Goal: Task Accomplishment & Management: Complete application form

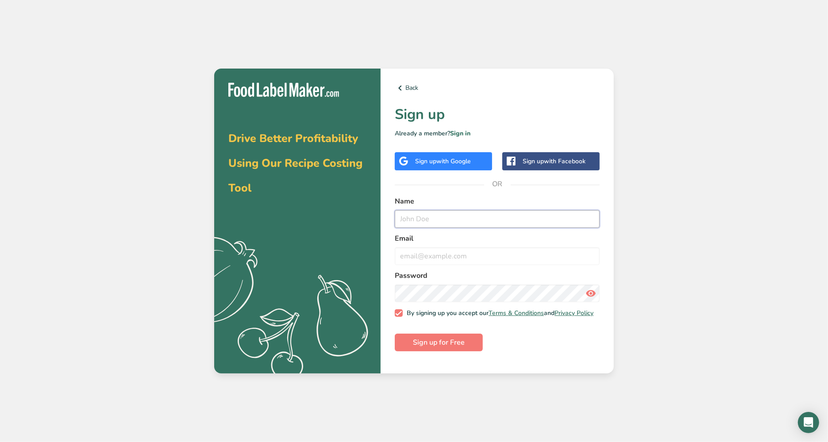
click at [462, 217] on input "text" at bounding box center [497, 219] width 205 height 18
type input "[PERSON_NAME]"
type input "[PERSON_NAME][EMAIL_ADDRESS][DOMAIN_NAME]"
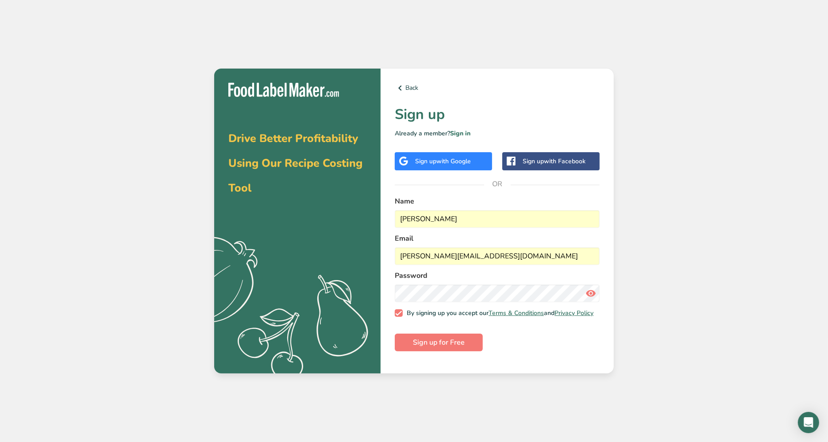
click at [367, 342] on icon ".a{fill:#f5f3ed;}" at bounding box center [275, 313] width 220 height 158
click at [416, 192] on div "Back Sign up Already a member? Sign in Sign up with Google Sign up with Faceboo…" at bounding box center [497, 221] width 233 height 305
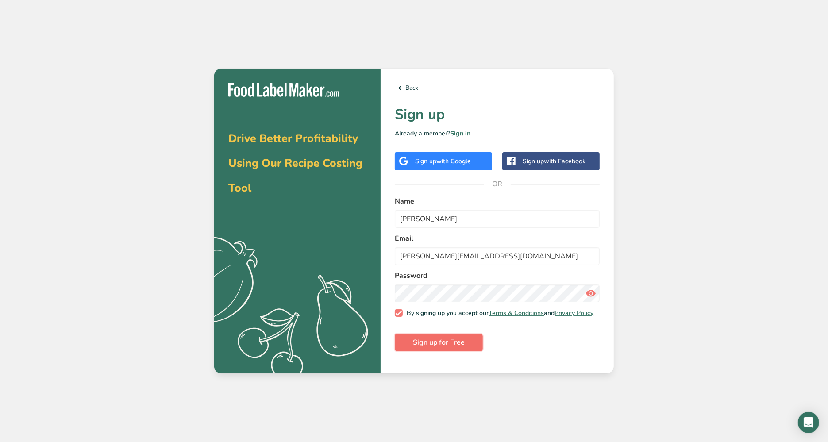
click at [444, 348] on span "Sign up for Free" at bounding box center [439, 342] width 52 height 11
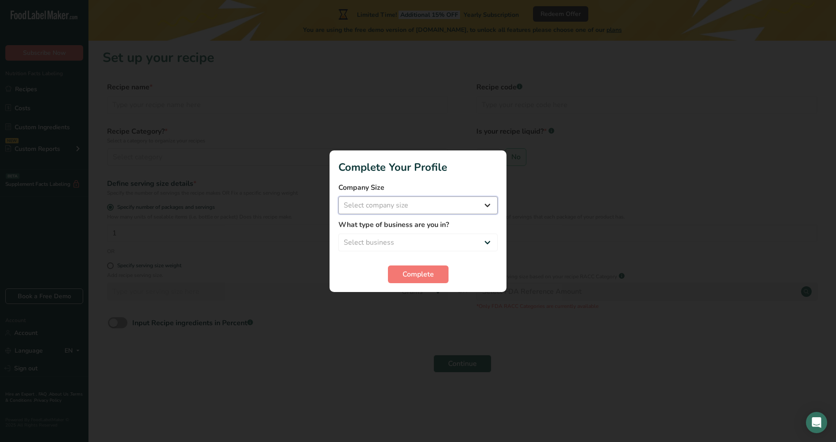
click at [466, 205] on select "Select company size Fewer than 10 Employees 10 to 50 Employees 51 to 500 Employ…" at bounding box center [418, 205] width 159 height 18
select select "2"
click at [339, 196] on select "Select company size Fewer than 10 Employees 10 to 50 Employees 51 to 500 Employ…" at bounding box center [418, 205] width 159 height 18
click at [458, 238] on select "Select business Packaged Food Manufacturer Restaurant & Cafe Bakery Meal Plans …" at bounding box center [418, 243] width 159 height 18
select select "1"
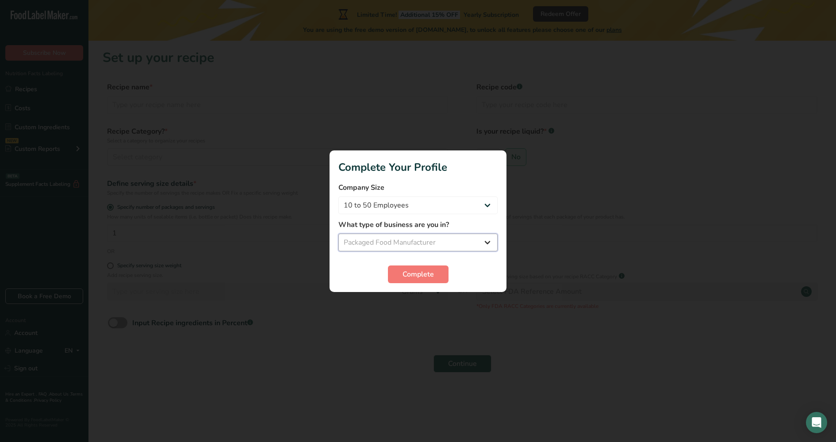
click at [339, 234] on select "Select business Packaged Food Manufacturer Restaurant & Cafe Bakery Meal Plans …" at bounding box center [418, 243] width 159 height 18
click at [433, 276] on span "Complete" at bounding box center [418, 274] width 31 height 11
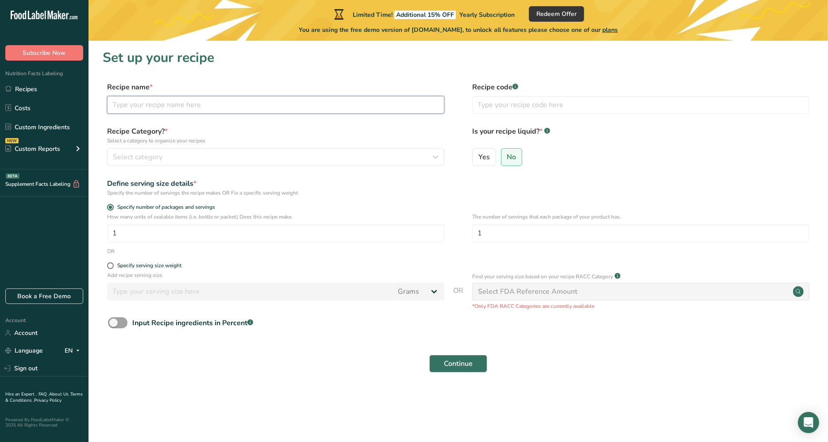
click at [169, 110] on input "text" at bounding box center [275, 105] width 337 height 18
type input "Ube Creaming Soda"
click at [280, 160] on div "Select category" at bounding box center [273, 157] width 320 height 11
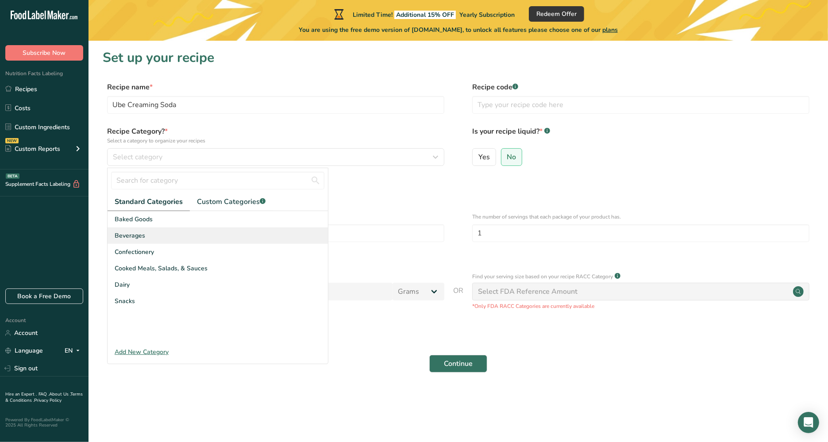
click at [231, 231] on div "Beverages" at bounding box center [218, 235] width 220 height 16
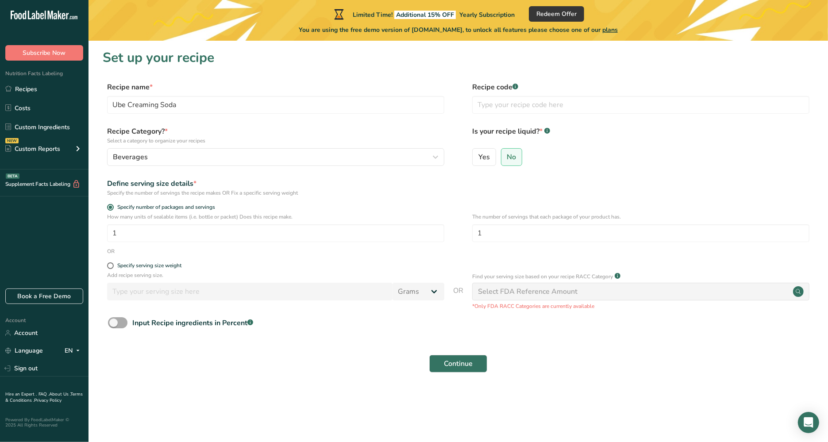
click at [121, 324] on span at bounding box center [117, 322] width 19 height 11
click at [114, 324] on input "Input Recipe ingredients in Percent .a-a{fill:#347362;}.b-a{fill:#fff;}" at bounding box center [111, 323] width 6 height 6
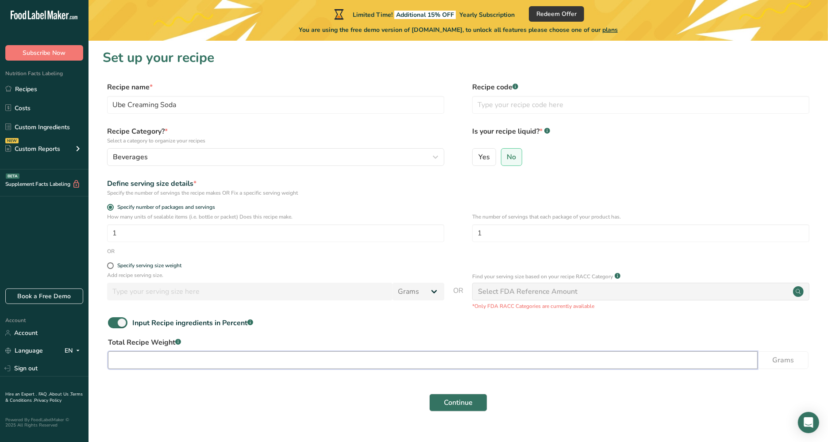
click at [156, 364] on input "number" at bounding box center [433, 360] width 650 height 18
click at [118, 324] on span at bounding box center [117, 322] width 19 height 11
click at [114, 324] on input "Input Recipe ingredients in Percent .a-a{fill:#347362;}.b-a{fill:#fff;}" at bounding box center [111, 323] width 6 height 6
checkbox input "false"
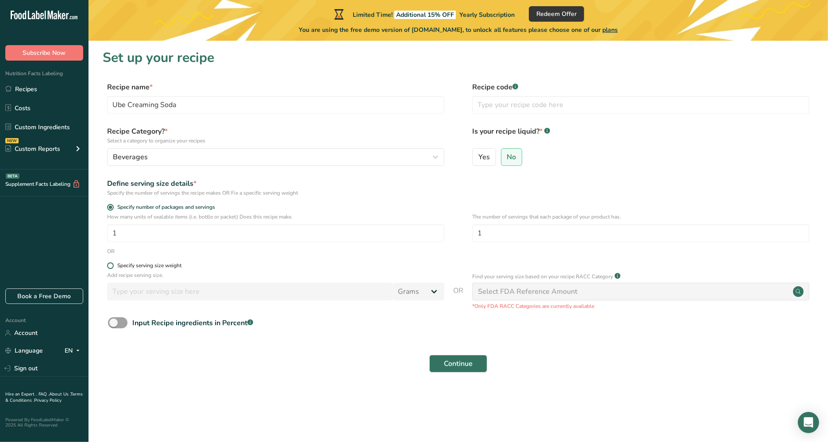
click at [154, 266] on div "Specify serving size weight" at bounding box center [149, 265] width 64 height 7
click at [113, 266] on input "Specify serving size weight" at bounding box center [110, 266] width 6 height 6
radio input "true"
radio input "false"
click at [196, 293] on input "number" at bounding box center [249, 292] width 285 height 18
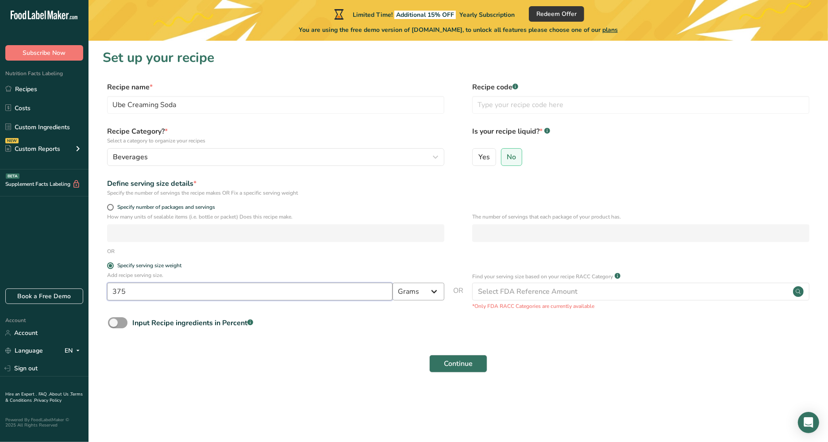
type input "375"
click at [420, 291] on select "Grams kg mg mcg lb oz l mL fl oz tbsp tsp cup qt gallon" at bounding box center [419, 292] width 52 height 18
select select "17"
click at [393, 283] on select "Grams kg mg mcg lb oz l mL fl oz tbsp tsp cup qt gallon" at bounding box center [419, 292] width 52 height 18
select select "22"
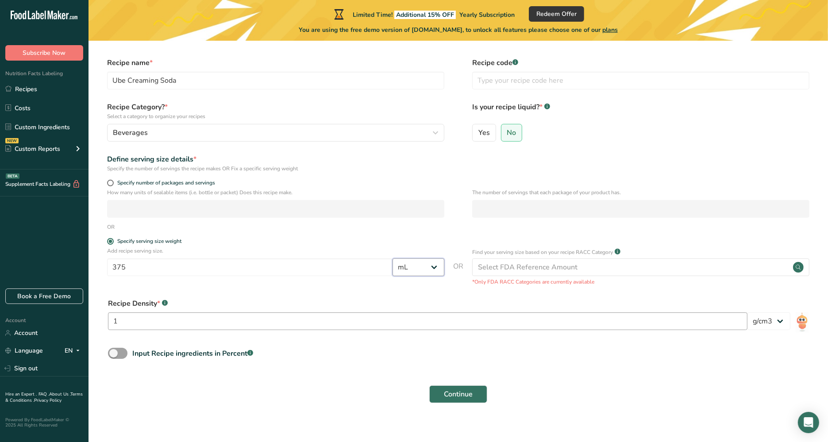
scroll to position [34, 0]
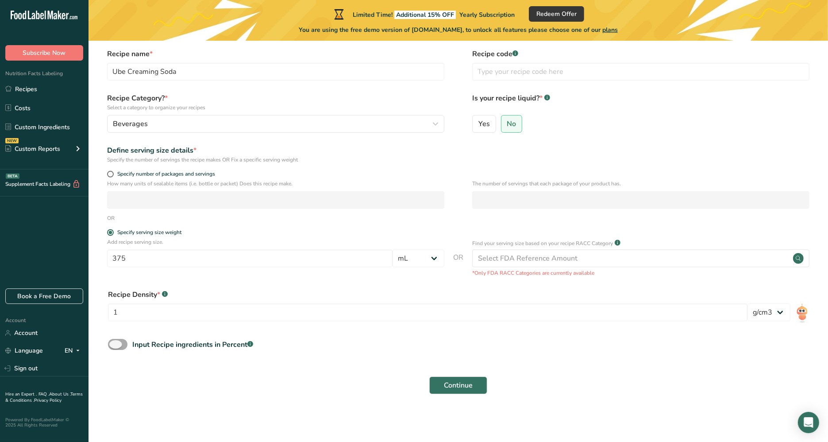
click at [165, 347] on div "Input Recipe ingredients in Percent .a-a{fill:#347362;}.b-a{fill:#fff;}" at bounding box center [192, 344] width 121 height 11
click at [114, 347] on input "Input Recipe ingredients in Percent .a-a{fill:#347362;}.b-a{fill:#fff;}" at bounding box center [111, 345] width 6 height 6
checkbox input "true"
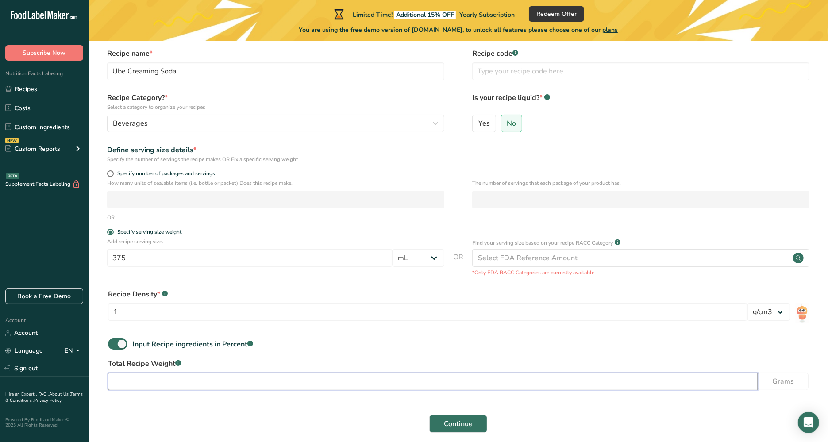
click at [173, 386] on input "number" at bounding box center [433, 382] width 650 height 18
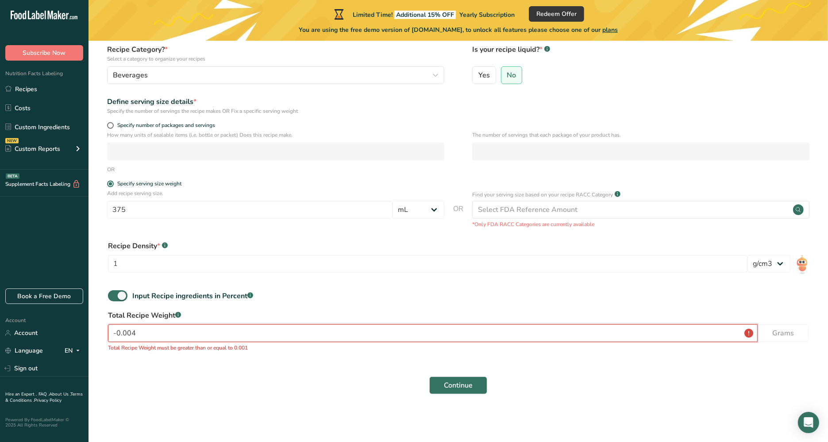
click at [253, 330] on input "-0.004" at bounding box center [433, 333] width 650 height 18
type input "-0.006"
click at [110, 298] on span at bounding box center [117, 295] width 19 height 11
click at [110, 298] on input "Input Recipe ingredients in Percent .a-a{fill:#347362;}.b-a{fill:#fff;}" at bounding box center [111, 296] width 6 height 6
checkbox input "false"
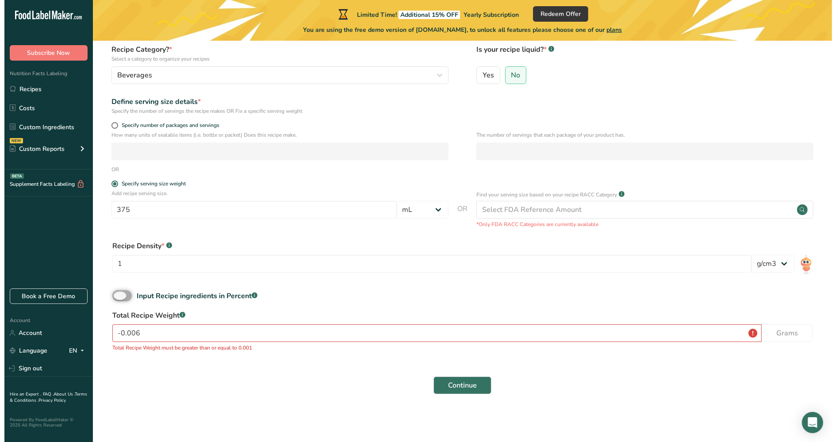
scroll to position [34, 0]
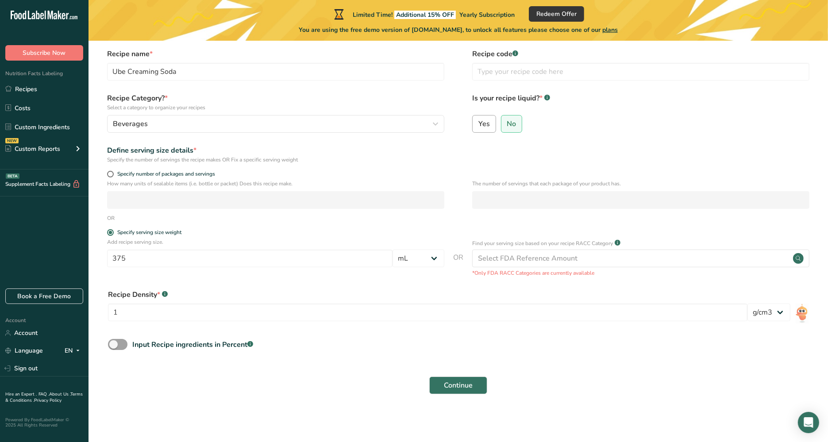
click at [482, 122] on span "Yes" at bounding box center [484, 123] width 12 height 9
click at [478, 122] on input "Yes" at bounding box center [476, 124] width 6 height 6
radio input "true"
radio input "false"
click at [170, 229] on div "Specify serving size weight" at bounding box center [149, 232] width 64 height 7
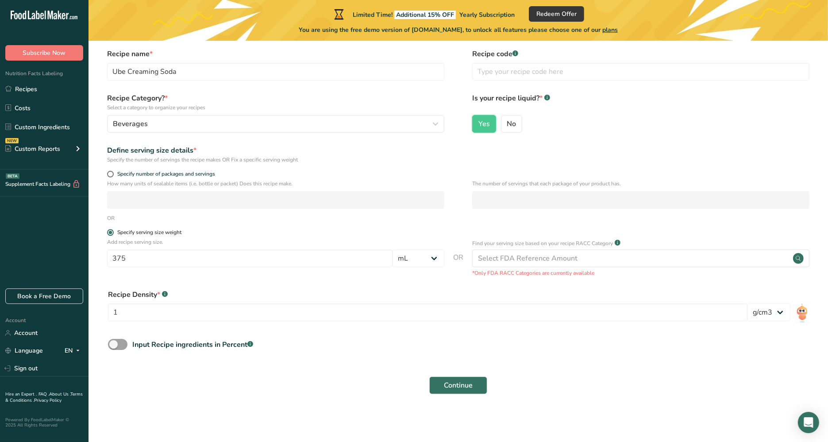
click at [113, 230] on input "Specify serving size weight" at bounding box center [110, 233] width 6 height 6
click at [421, 258] on select "Grams kg mg mcg lb oz l mL fl oz tbsp tsp cup qt gallon" at bounding box center [419, 259] width 52 height 18
click at [393, 250] on select "Grams kg mg mcg lb oz l mL fl oz tbsp tsp cup qt gallon" at bounding box center [419, 259] width 52 height 18
click at [493, 257] on div "Select FDA Reference Amount" at bounding box center [528, 258] width 100 height 11
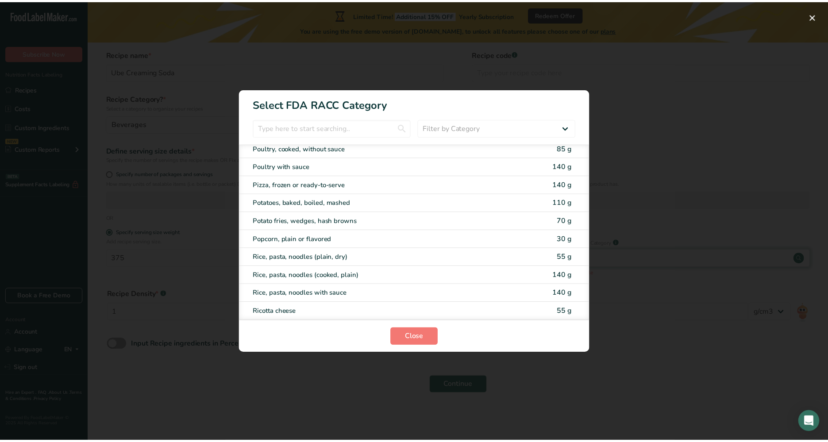
scroll to position [1408, 0]
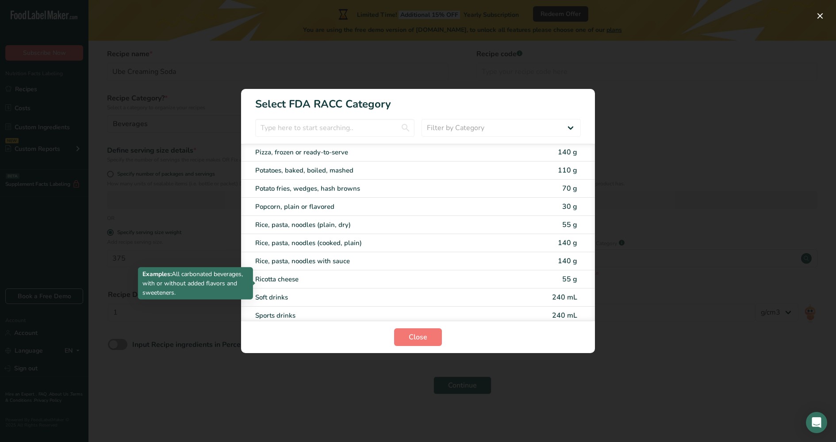
click at [439, 293] on div "Soft drinks" at bounding box center [380, 298] width 251 height 10
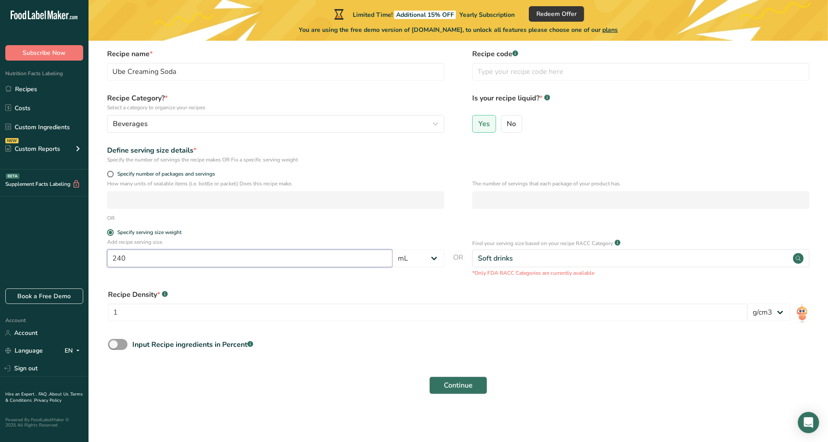
click at [281, 260] on input "240" at bounding box center [249, 259] width 285 height 18
type input "375"
click at [368, 292] on div "Recipe Density * .a-a{fill:#347362;}.b-a{fill:#fff;}" at bounding box center [428, 294] width 640 height 11
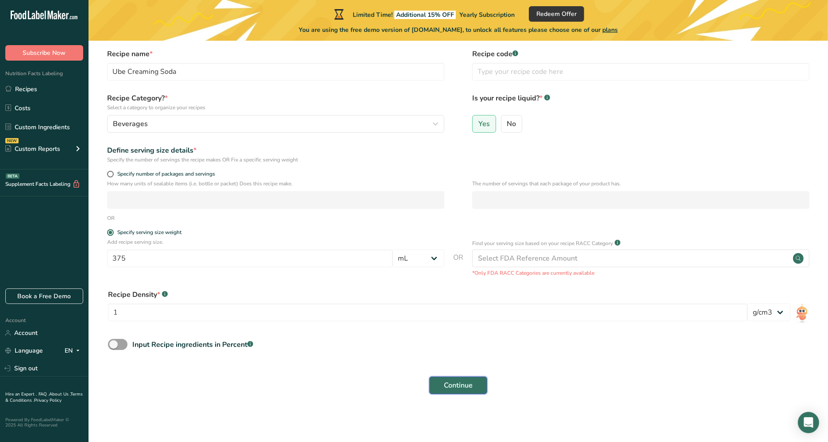
click at [454, 384] on span "Continue" at bounding box center [458, 385] width 29 height 11
click at [430, 305] on input "1" at bounding box center [428, 313] width 640 height 18
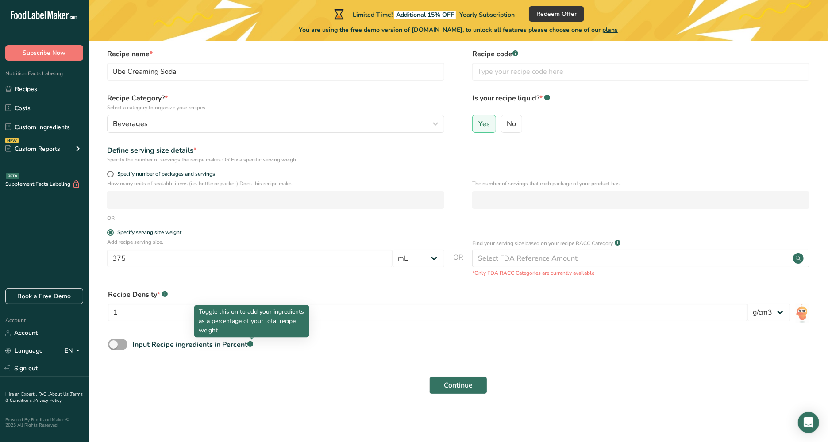
click at [250, 343] on rect at bounding box center [250, 344] width 6 height 6
click at [114, 343] on input "Input Recipe ingredients in Percent .a-a{fill:#347362;}.b-a{fill:#fff;}" at bounding box center [111, 345] width 6 height 6
checkbox input "true"
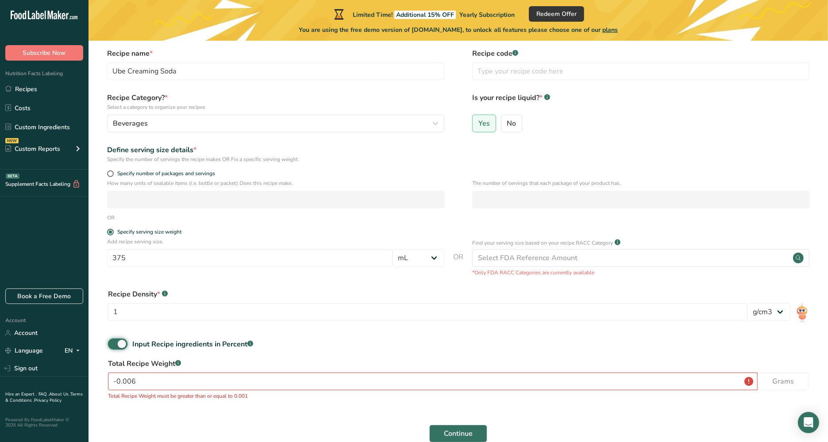
scroll to position [82, 0]
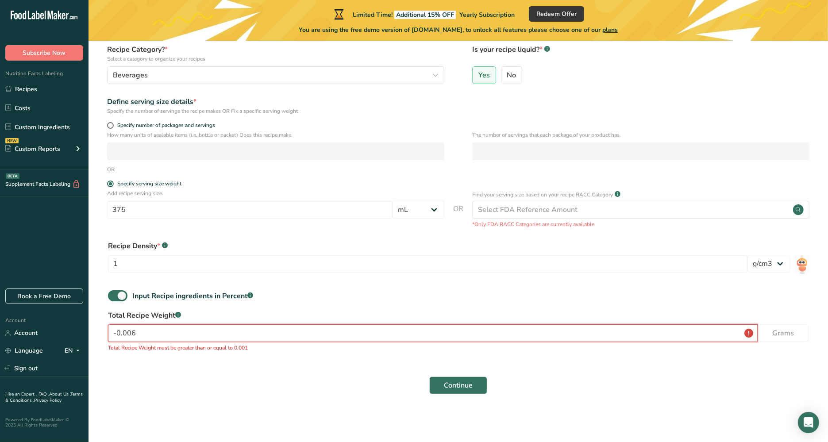
click at [253, 331] on input "-0.006" at bounding box center [433, 333] width 650 height 18
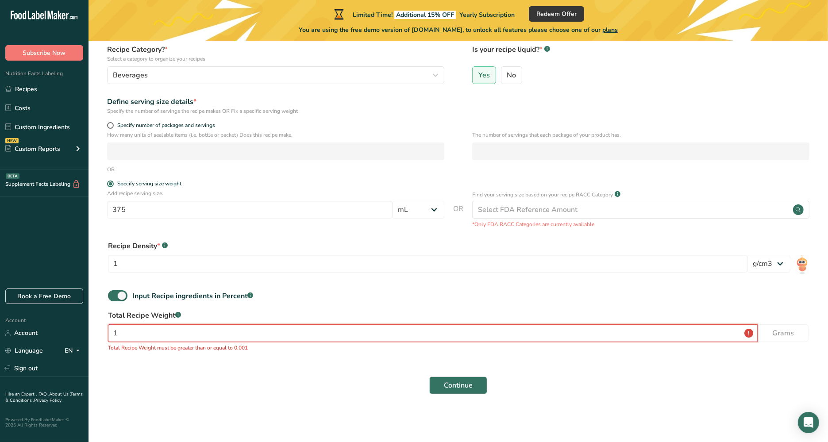
scroll to position [73, 0]
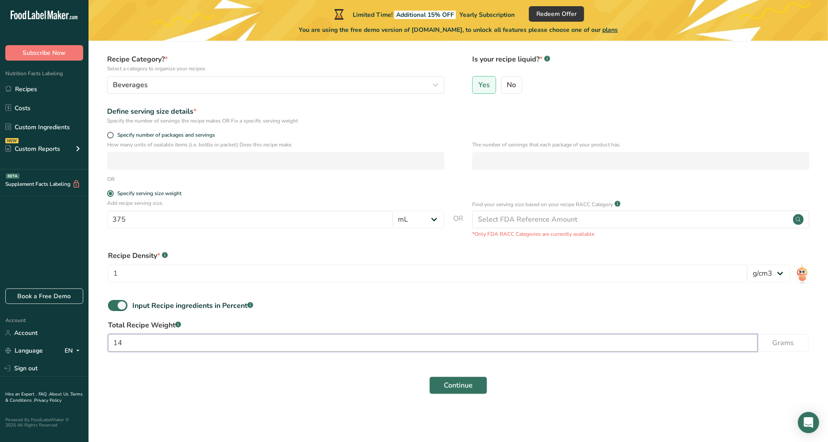
type input "14"
click at [740, 392] on div "Continue" at bounding box center [458, 385] width 711 height 28
click at [468, 388] on span "Continue" at bounding box center [458, 385] width 29 height 11
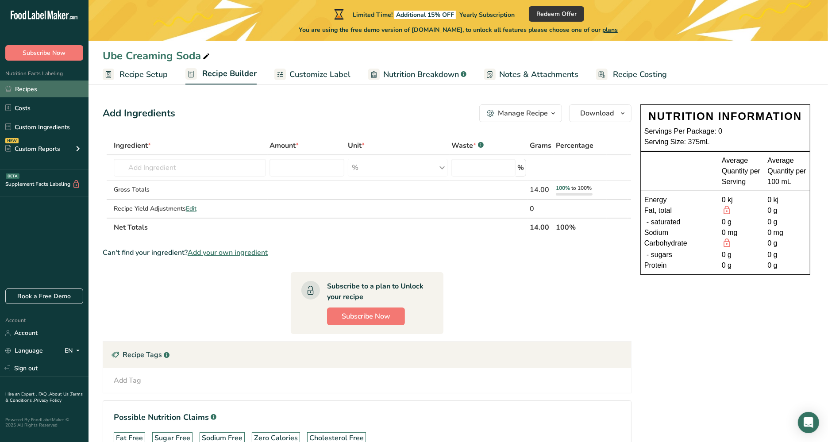
click at [55, 92] on link "Recipes" at bounding box center [44, 89] width 89 height 17
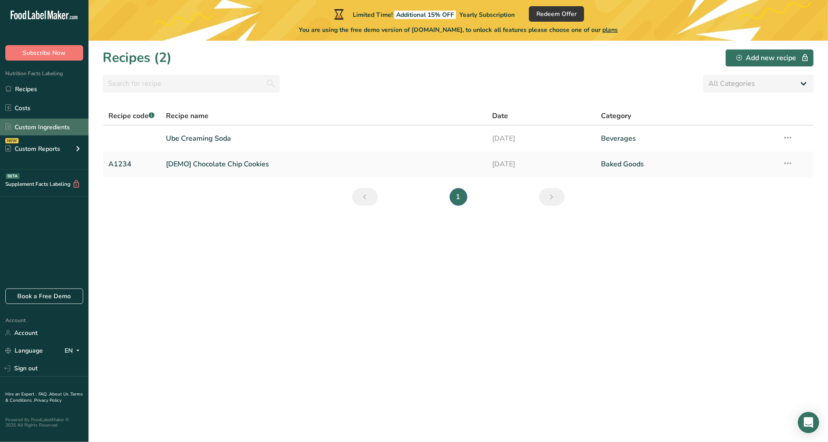
click at [44, 128] on link "Custom Ingredients" at bounding box center [44, 127] width 89 height 17
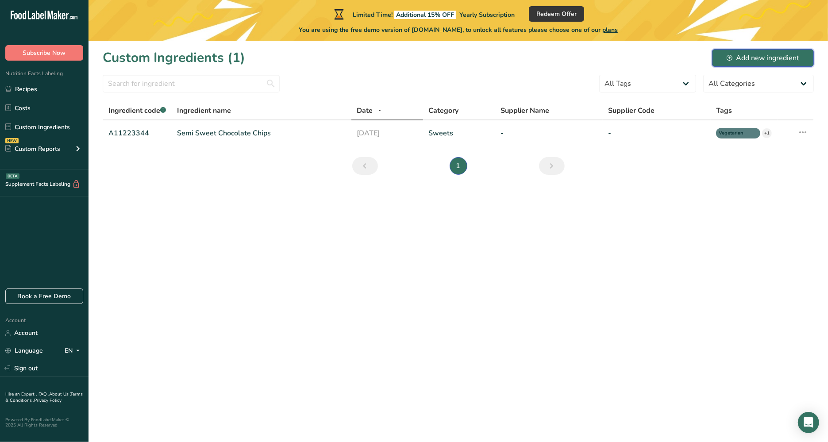
click at [765, 57] on div "Add new ingredient" at bounding box center [763, 58] width 73 height 11
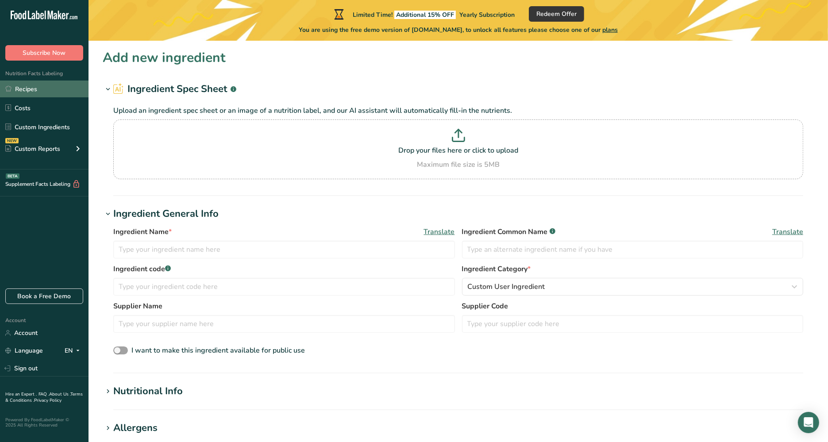
click at [38, 92] on link "Recipes" at bounding box center [44, 89] width 89 height 17
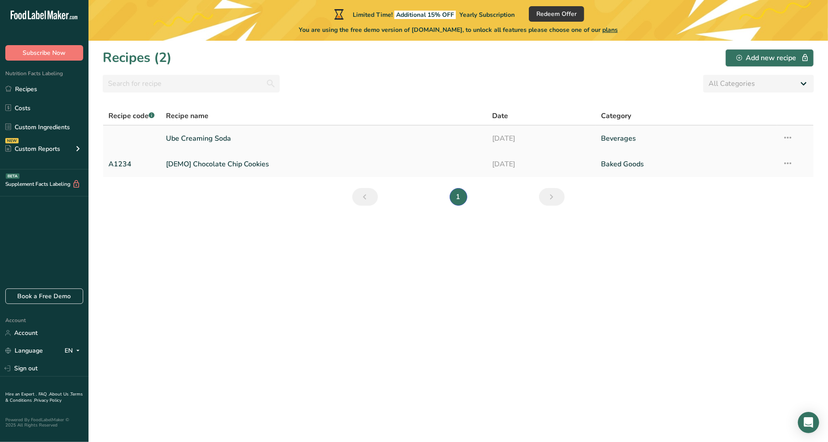
click at [790, 136] on icon at bounding box center [787, 138] width 11 height 16
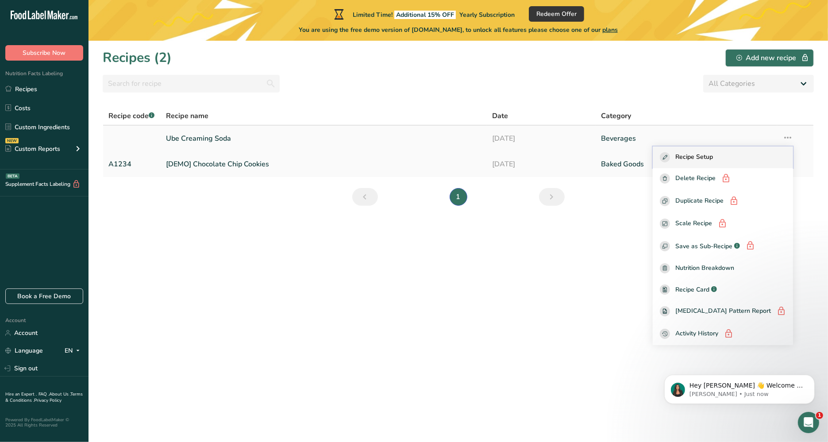
click at [765, 151] on button "Recipe Setup" at bounding box center [723, 157] width 140 height 22
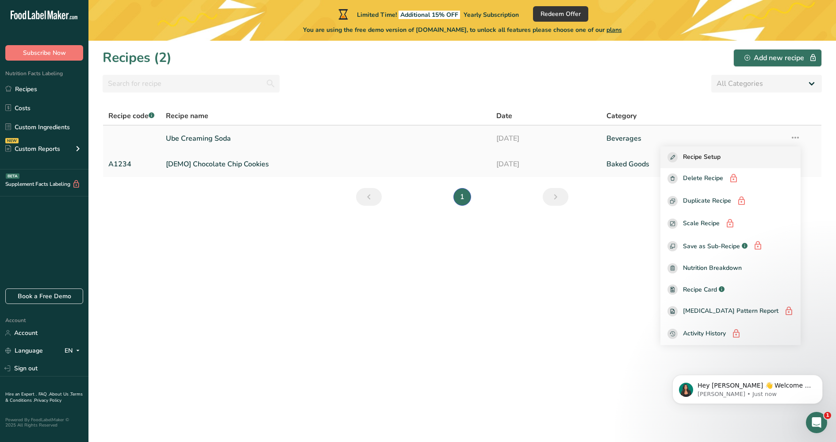
select select "17"
select select "22"
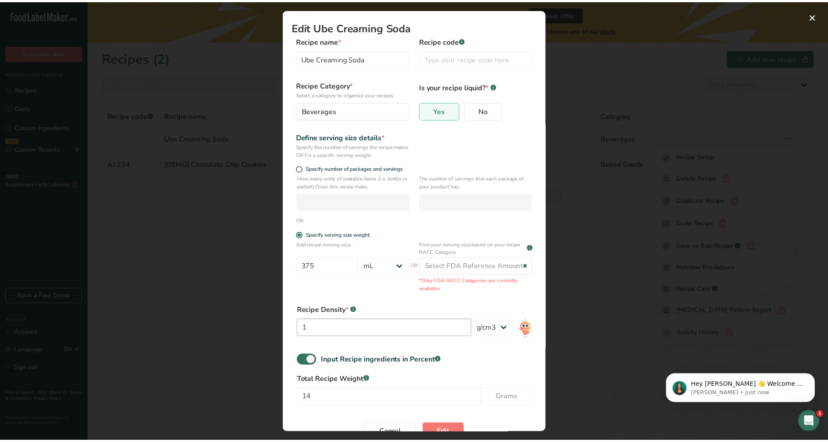
scroll to position [23, 0]
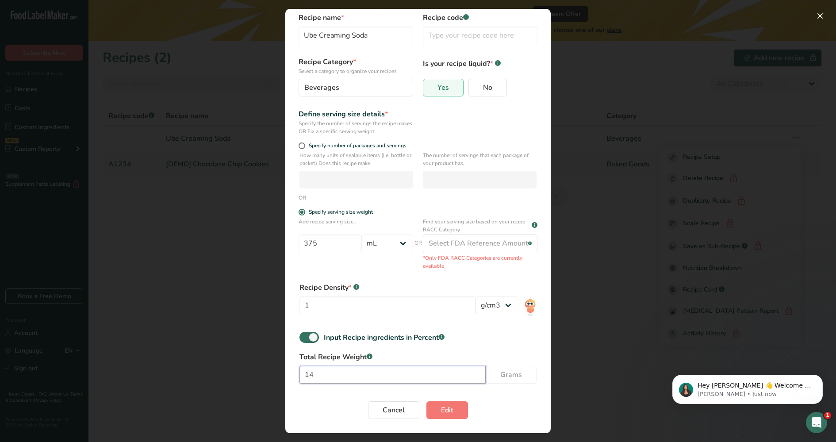
click at [354, 372] on input "14" at bounding box center [393, 375] width 186 height 18
type input "375"
click at [349, 415] on div "Cancel Edit" at bounding box center [418, 410] width 237 height 18
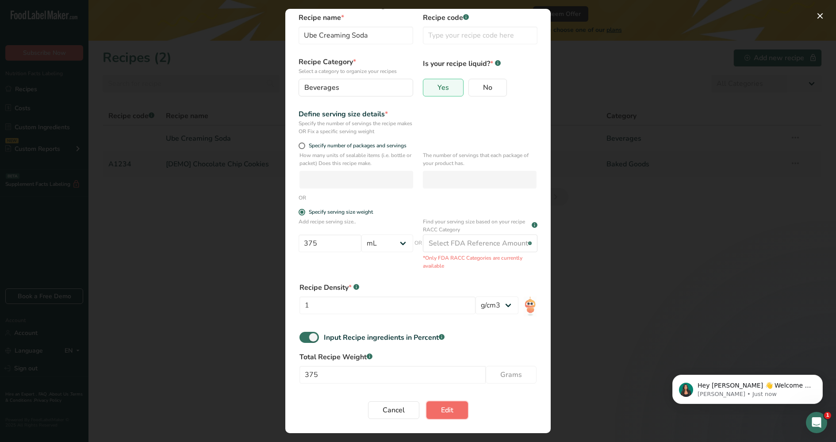
click at [444, 411] on span "Edit" at bounding box center [447, 410] width 12 height 11
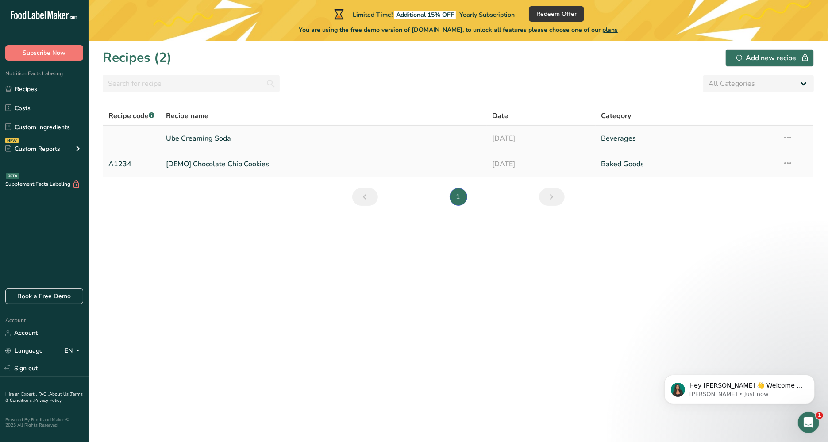
click at [430, 136] on link "Ube Creaming Soda" at bounding box center [324, 138] width 316 height 19
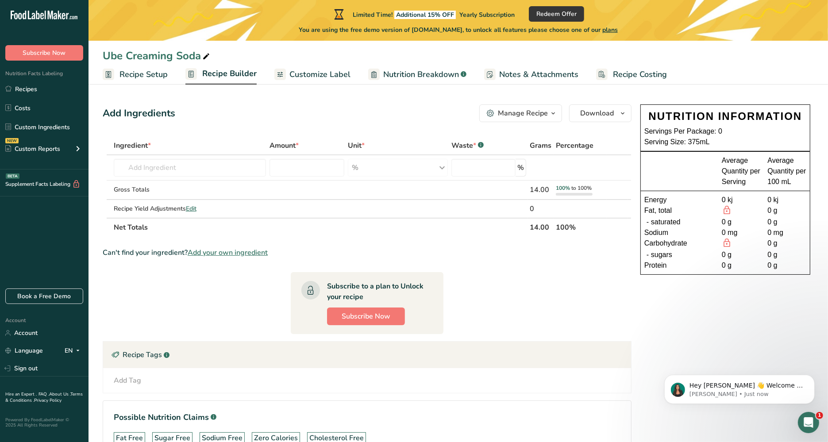
click at [227, 75] on span "Recipe Builder" at bounding box center [229, 74] width 54 height 12
click at [235, 170] on input "text" at bounding box center [190, 168] width 152 height 18
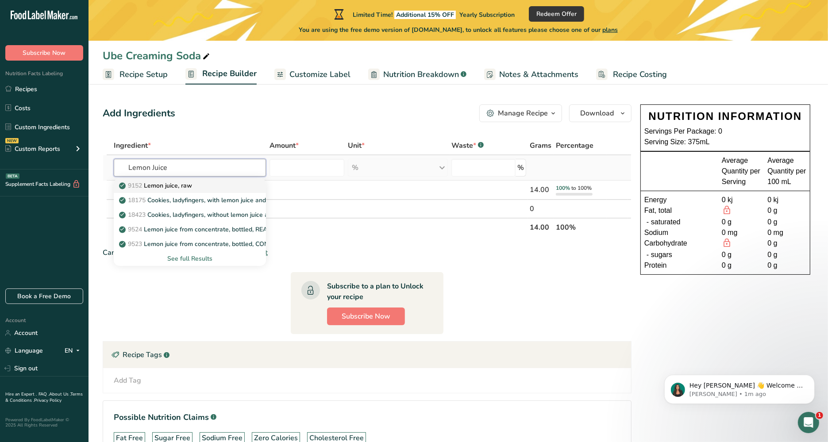
type input "Lemon Juice"
click at [238, 187] on div "9152 Lemon juice, raw" at bounding box center [183, 185] width 124 height 9
type input "Lemon juice, raw"
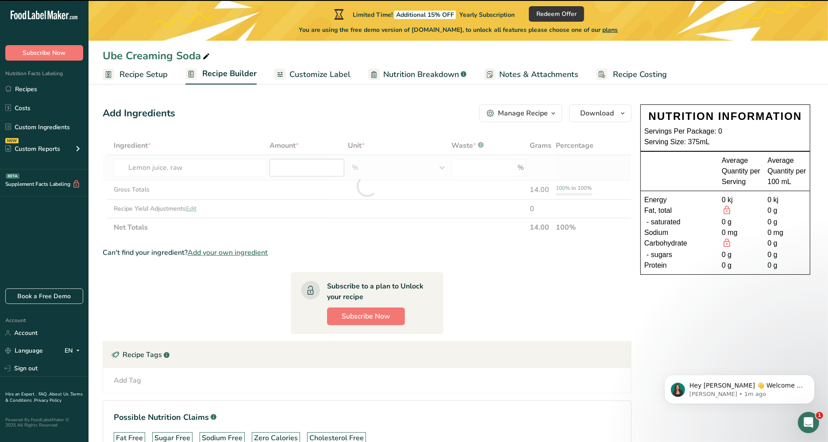
type input "0"
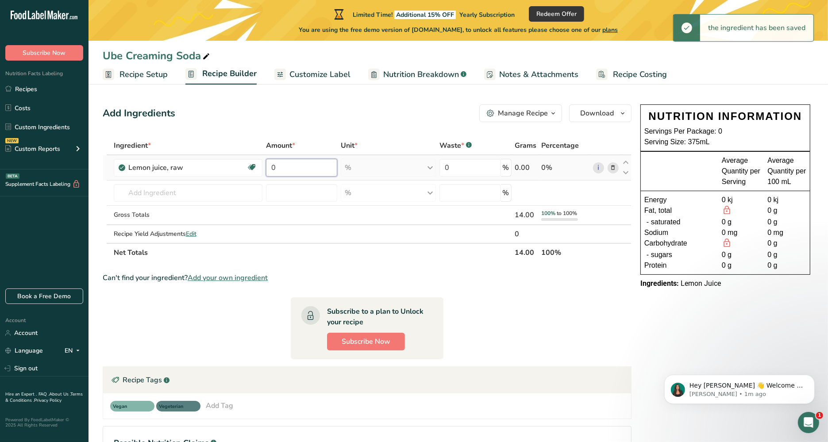
click at [297, 171] on input "0" at bounding box center [302, 168] width 72 height 18
drag, startPoint x: 297, startPoint y: 171, endPoint x: 193, endPoint y: 165, distance: 103.7
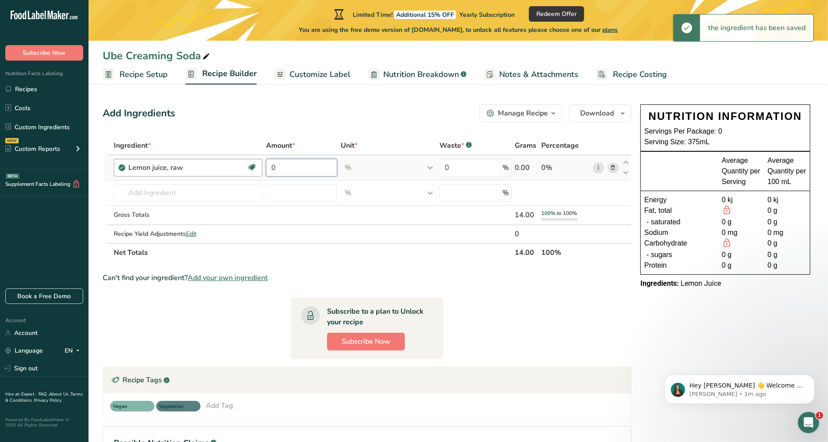
click at [193, 165] on tr "Lemon juice, raw Source of Antioxidants Dairy free Gluten free Vegan Vegetarian…" at bounding box center [367, 167] width 528 height 25
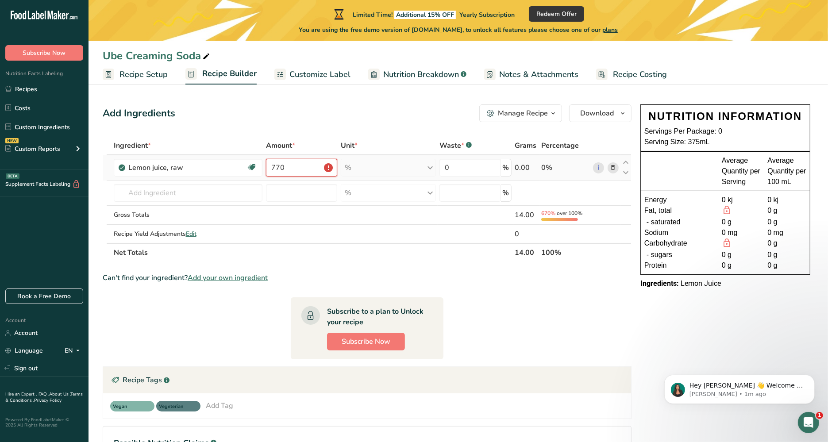
type input "770"
click at [366, 170] on div "% Portions 1 cup 1 fl oz 1 lemon yields See more Weight Units g kg mg See more …" at bounding box center [388, 168] width 95 height 18
click at [430, 168] on div "% Portions 1 cup 1 fl oz 1 lemon yields See more Weight Units g kg mg See more …" at bounding box center [388, 168] width 95 height 18
click at [290, 166] on input "770" at bounding box center [302, 168] width 72 height 18
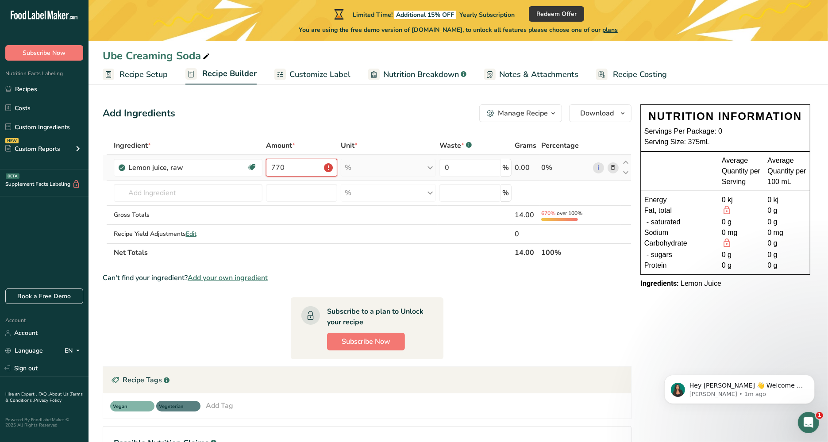
click at [290, 166] on input "770" at bounding box center [302, 168] width 72 height 18
type input "0"
click at [429, 169] on div "Ingredient * Amount * Unit * Waste * .a-a{fill:#347362;}.b-a{fill:#fff;} Grams …" at bounding box center [367, 199] width 529 height 126
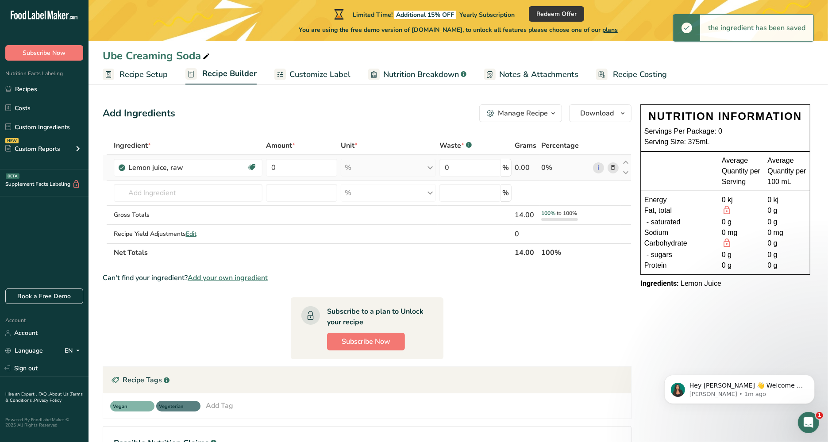
click at [432, 168] on div "% Portions 1 cup 1 fl oz 1 lemon yields See more Weight Units g kg mg See more …" at bounding box center [388, 168] width 95 height 18
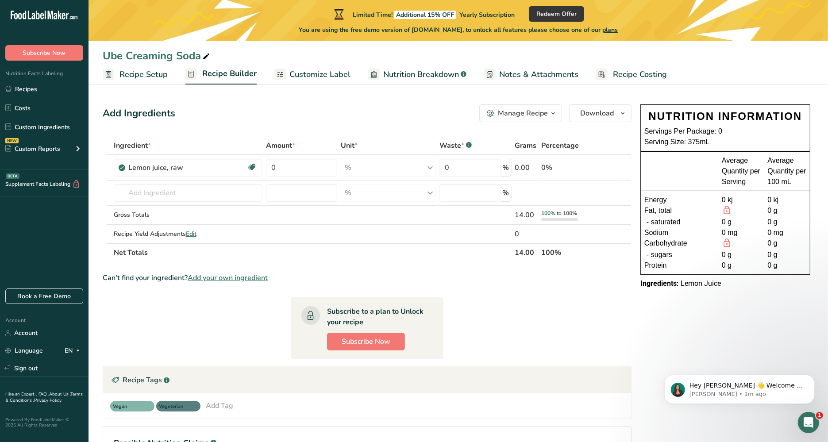
click at [152, 72] on span "Recipe Setup" at bounding box center [143, 75] width 48 height 12
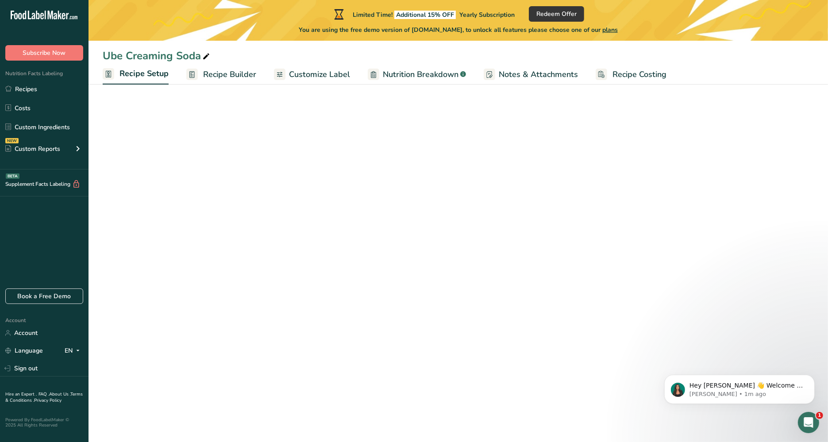
select select "17"
select select "22"
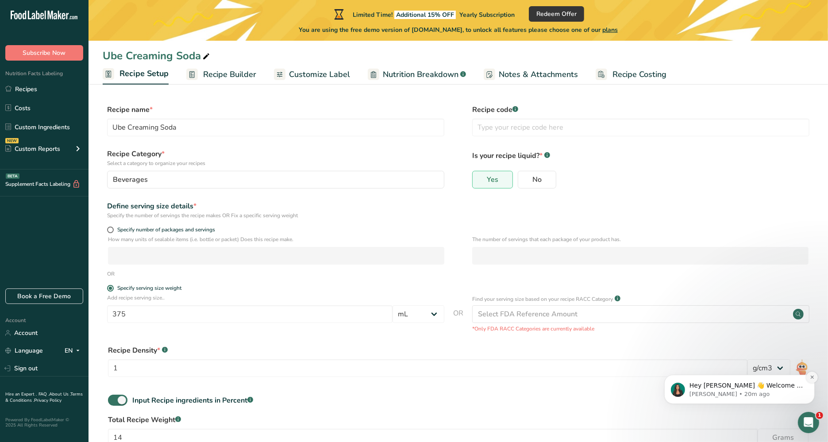
click at [810, 377] on icon "Dismiss notification" at bounding box center [811, 376] width 5 height 5
